Goal: Obtain resource: Obtain resource

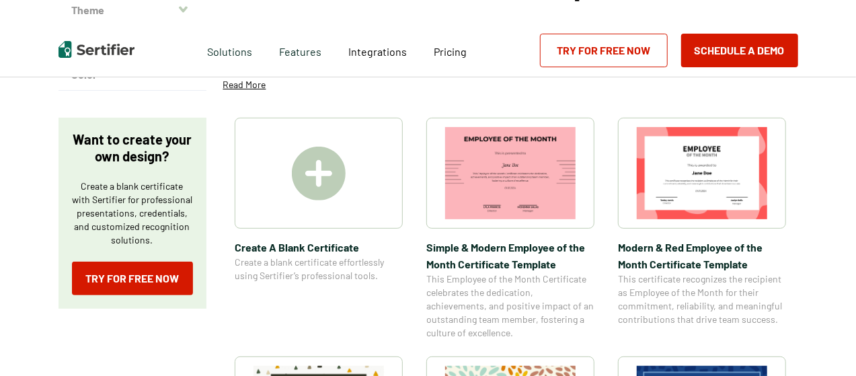
scroll to position [202, 0]
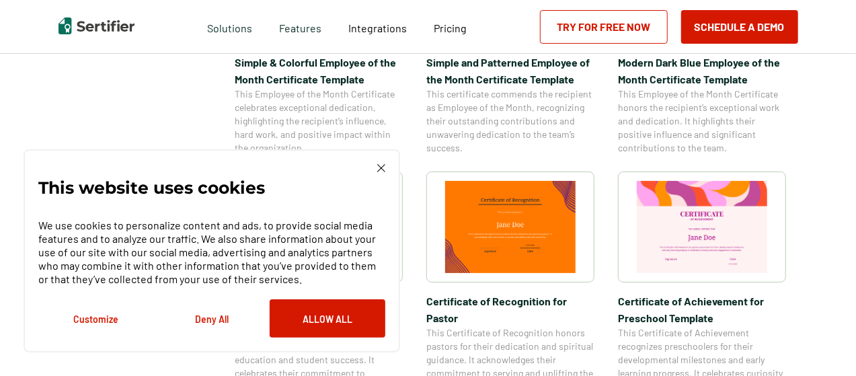
scroll to position [605, 0]
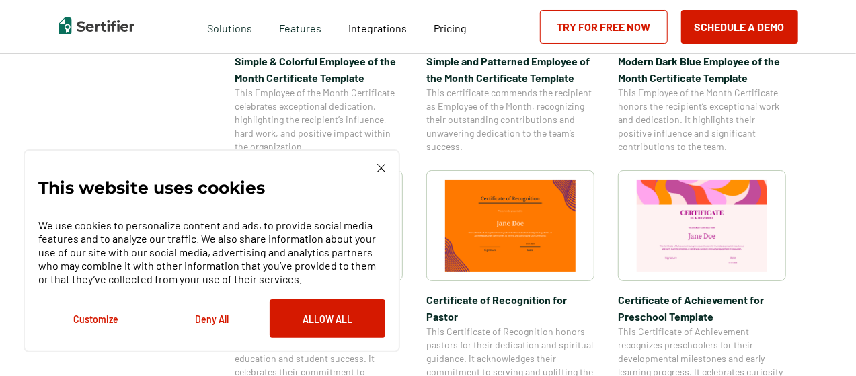
click at [382, 165] on img at bounding box center [381, 168] width 8 height 8
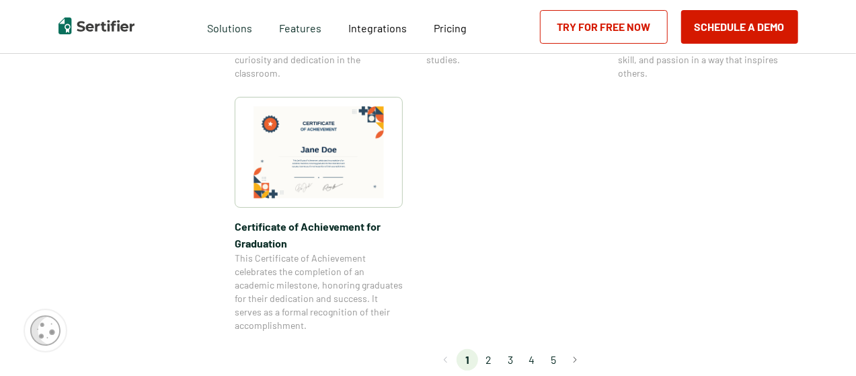
scroll to position [1210, 0]
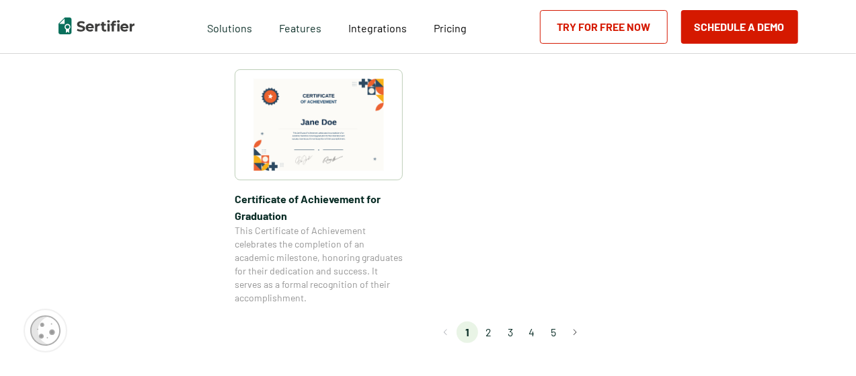
click at [489, 329] on li "2" at bounding box center [489, 332] width 22 height 22
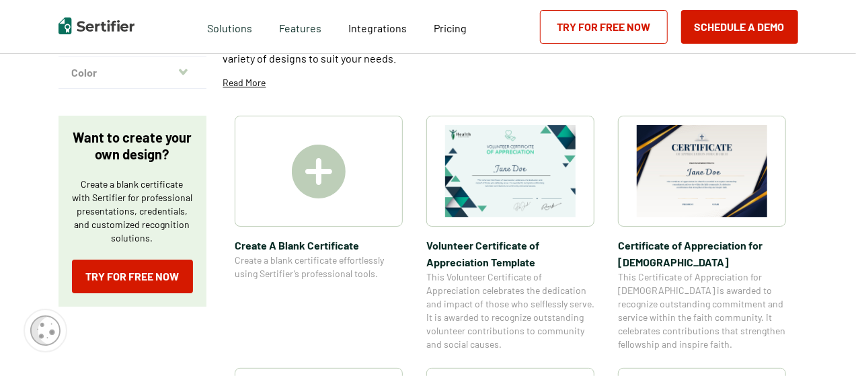
scroll to position [202, 0]
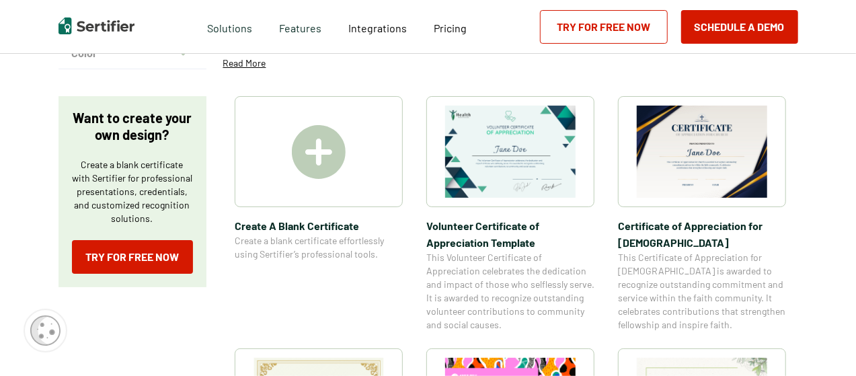
click at [319, 151] on img at bounding box center [319, 152] width 54 height 54
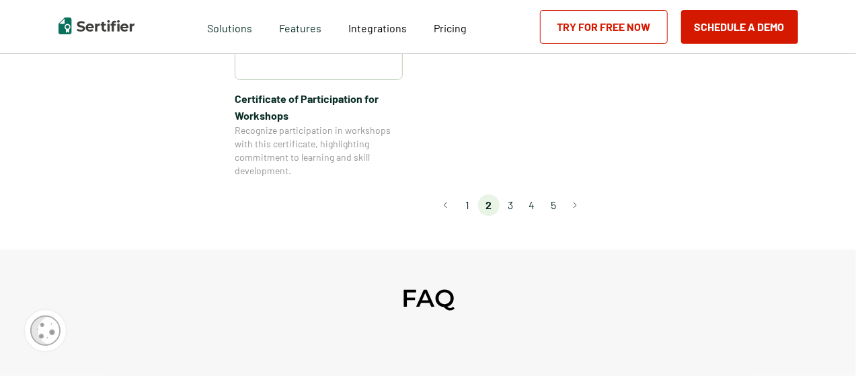
scroll to position [1345, 0]
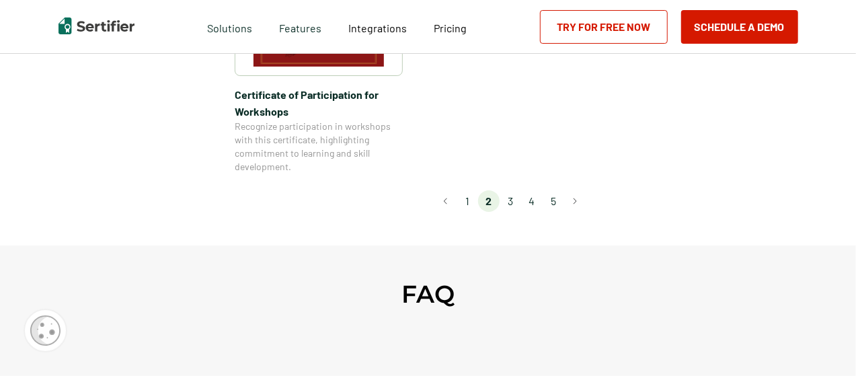
click at [510, 190] on li "3" at bounding box center [511, 201] width 22 height 22
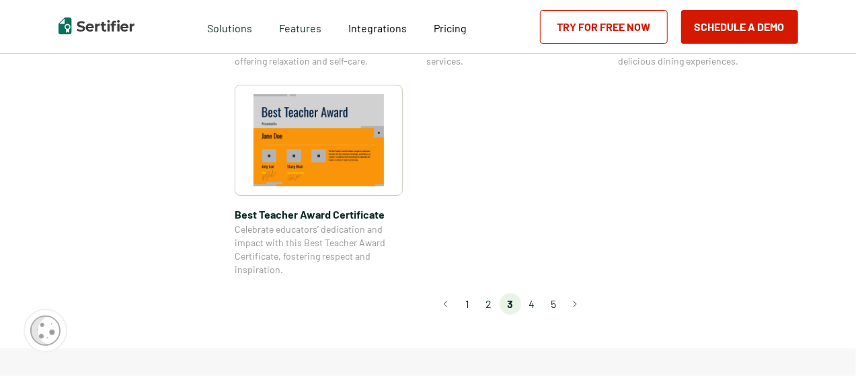
scroll to position [1076, 0]
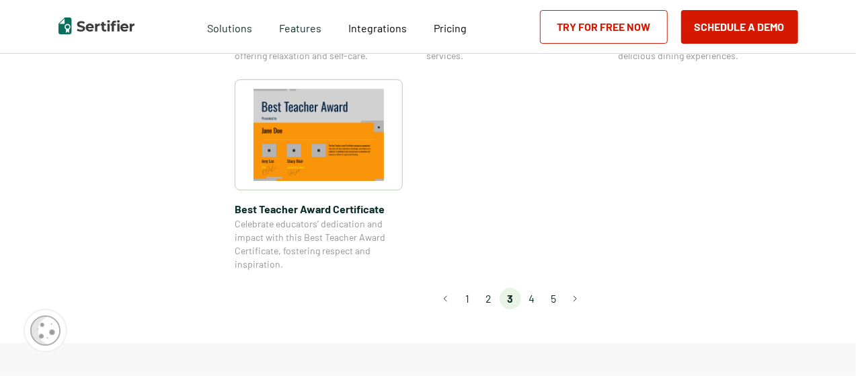
click at [535, 296] on li "4" at bounding box center [532, 299] width 22 height 22
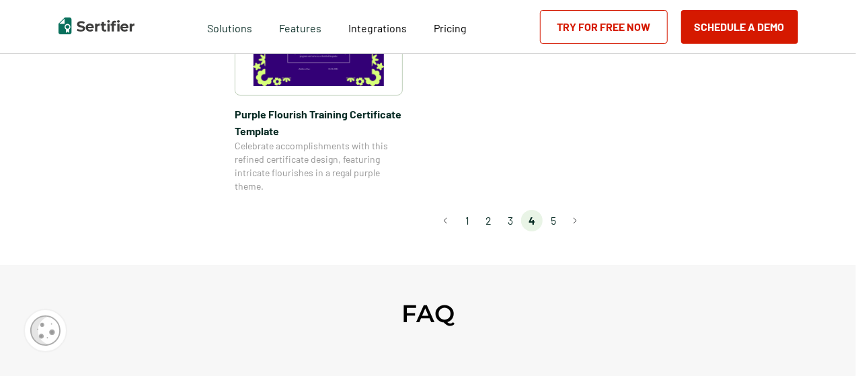
scroll to position [1210, 0]
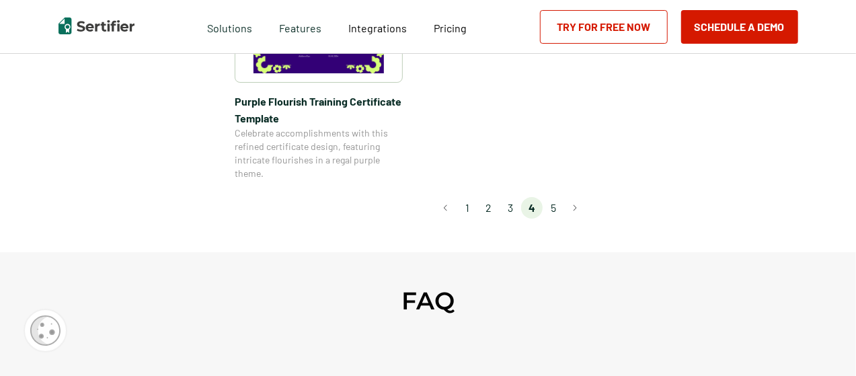
click at [555, 208] on li "5" at bounding box center [554, 208] width 22 height 22
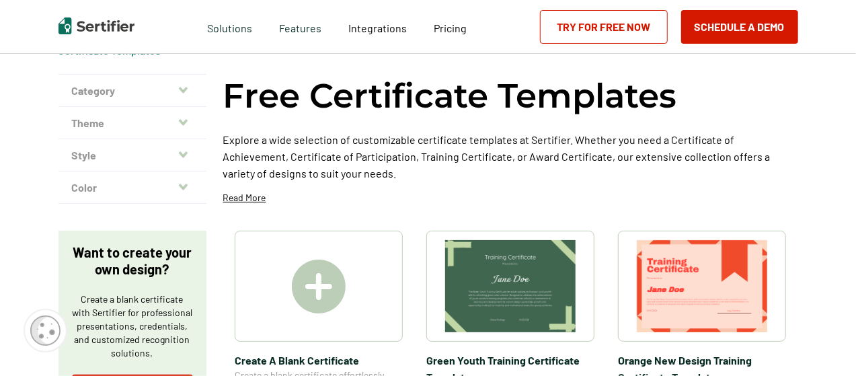
scroll to position [0, 0]
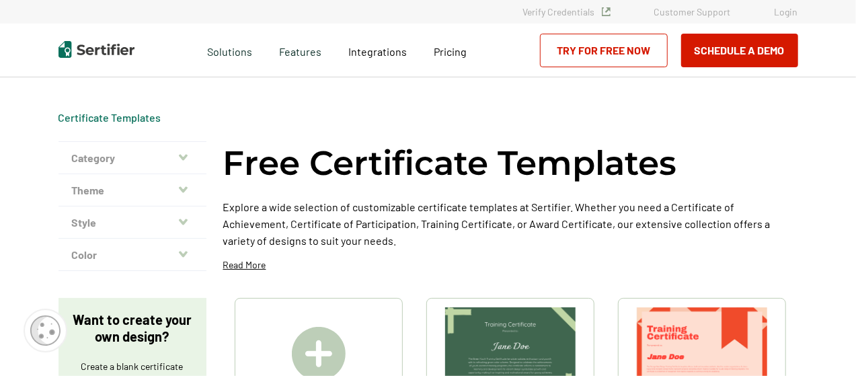
click at [705, 330] on img at bounding box center [702, 353] width 130 height 92
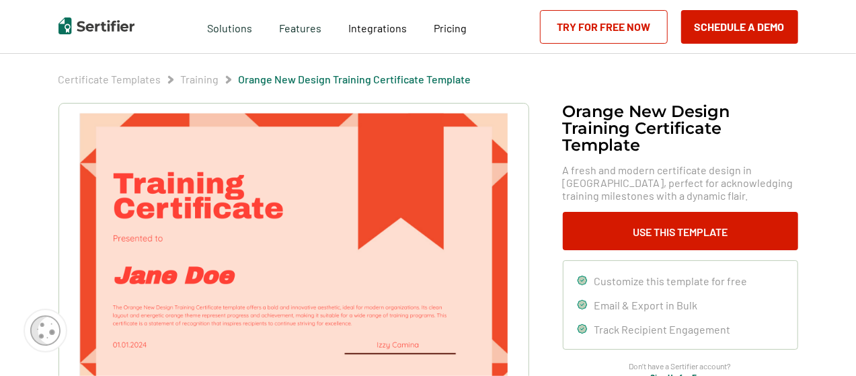
scroll to position [67, 0]
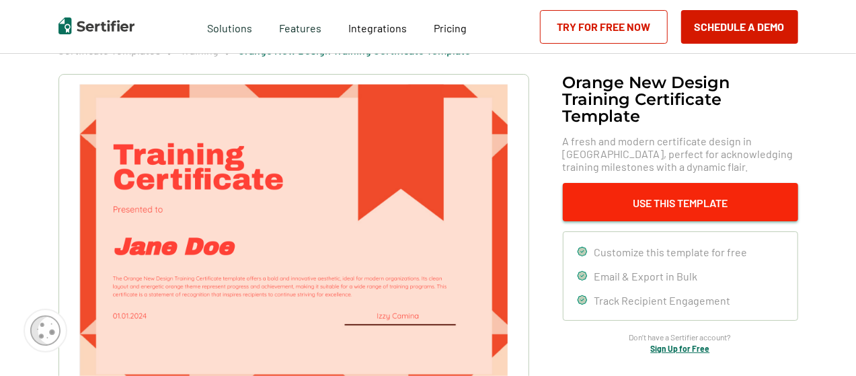
click at [666, 202] on button "Use This Template" at bounding box center [680, 202] width 235 height 38
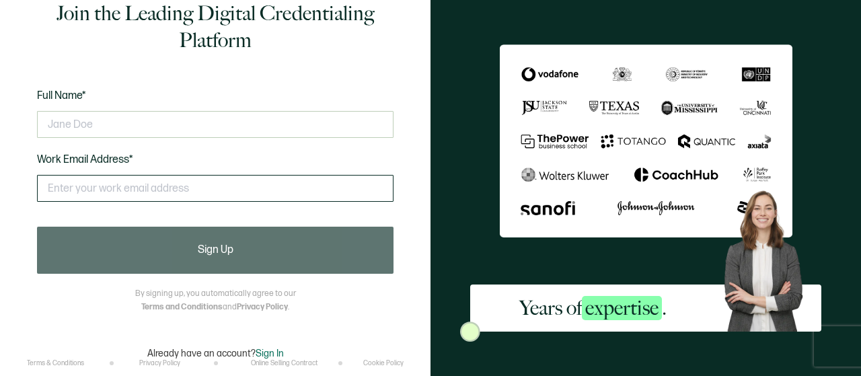
scroll to position [40, 0]
